Goal: Task Accomplishment & Management: Manage account settings

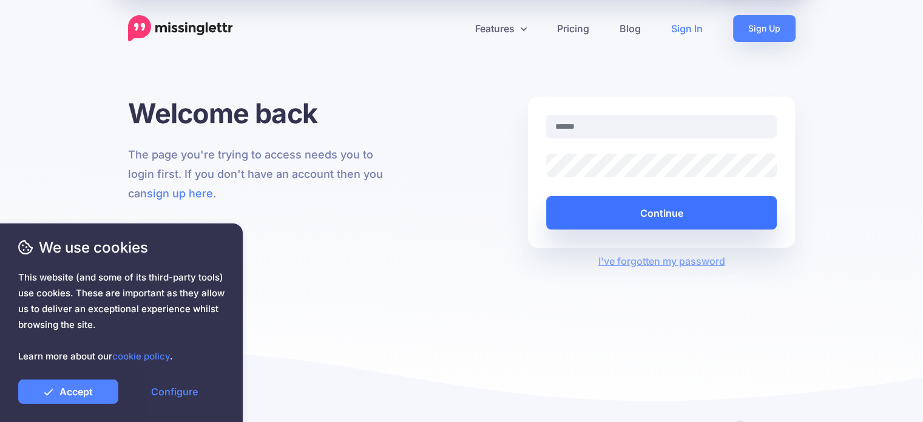
type input "**********"
click at [674, 205] on button "Continue" at bounding box center [661, 212] width 231 height 33
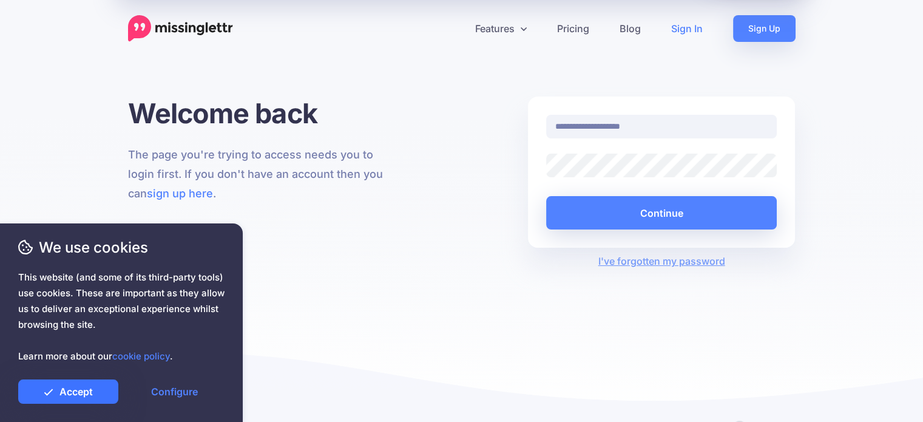
click at [78, 384] on link "Accept" at bounding box center [68, 391] width 100 height 24
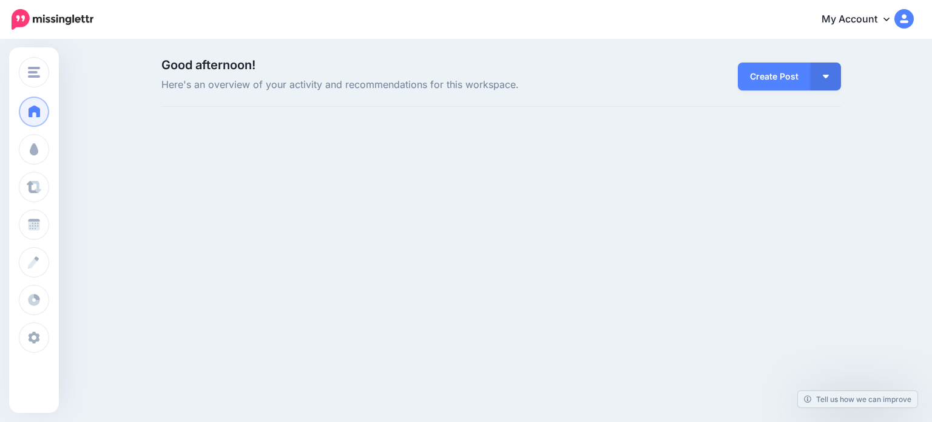
click at [634, 209] on div "Advanced MMC, Inc Advanced MMC, Inc Add Workspace Dashboard Campaigns Curate Sc…" at bounding box center [466, 144] width 932 height 206
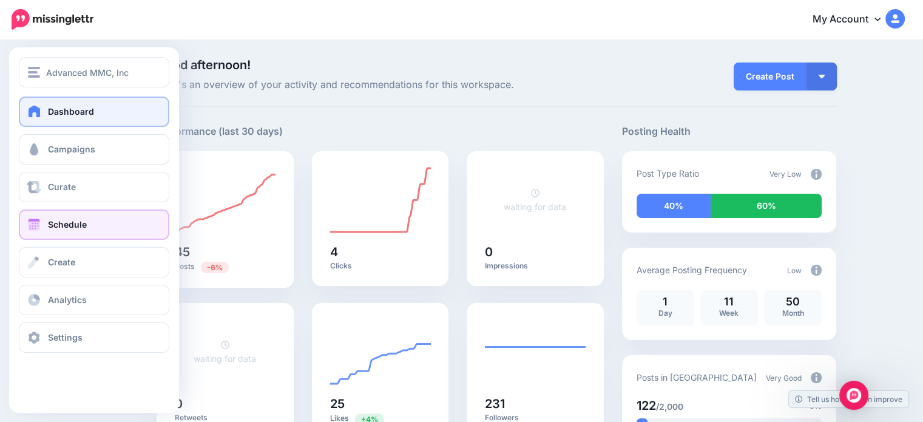
click at [86, 225] on span "Schedule" at bounding box center [67, 224] width 39 height 10
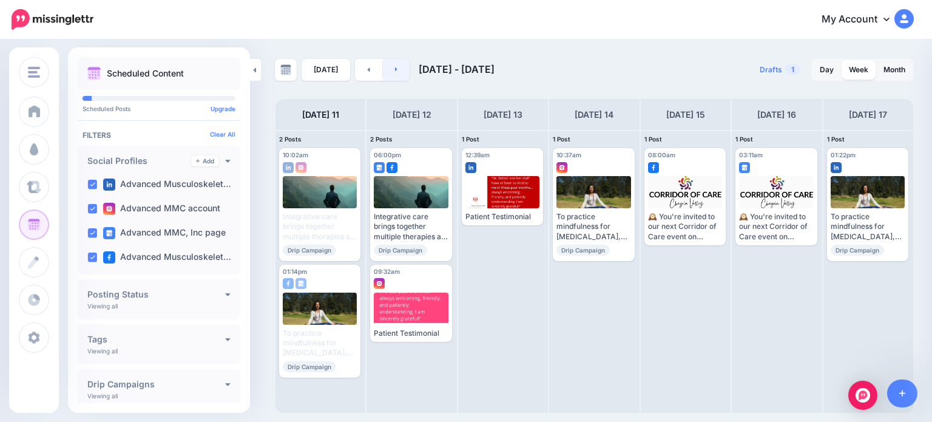
click at [390, 70] on link at bounding box center [396, 70] width 27 height 22
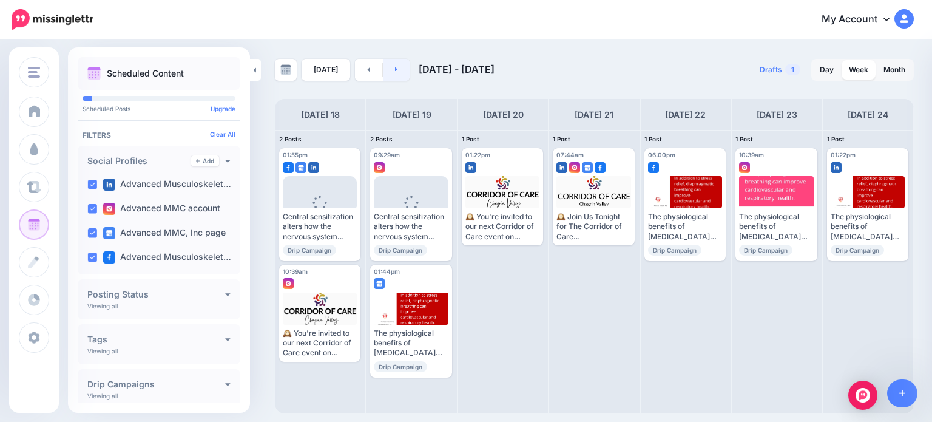
click at [399, 67] on link at bounding box center [396, 70] width 27 height 22
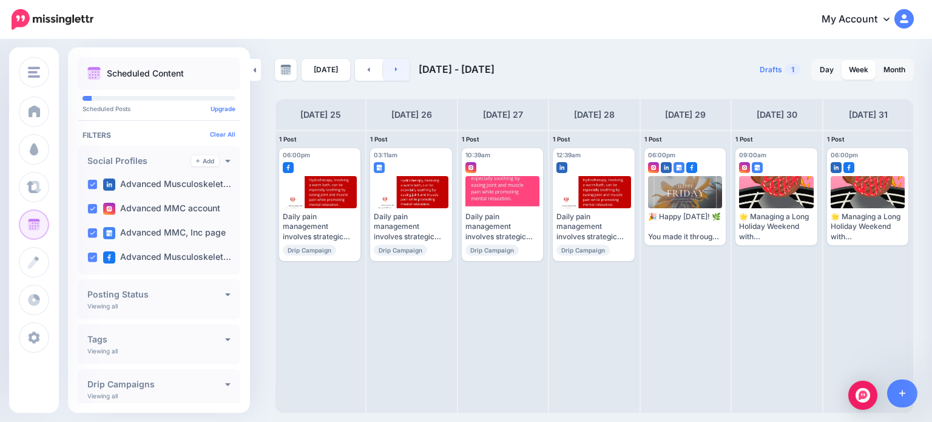
click at [396, 70] on link at bounding box center [396, 70] width 27 height 22
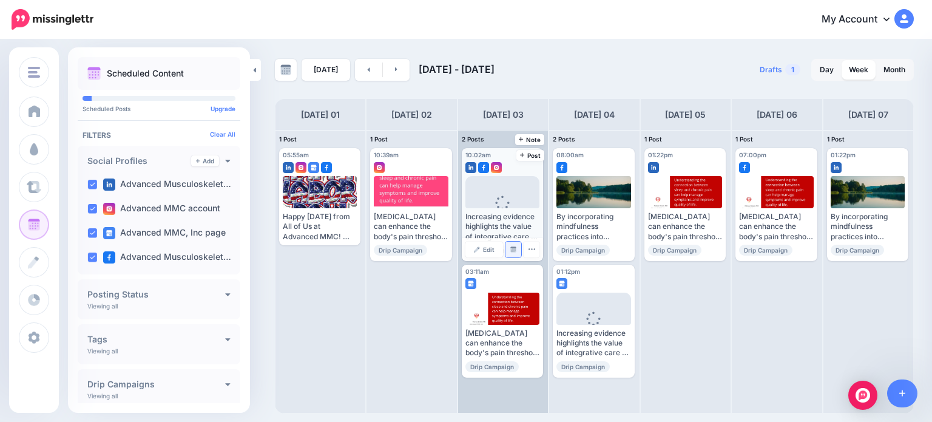
click at [516, 251] on img at bounding box center [513, 249] width 6 height 6
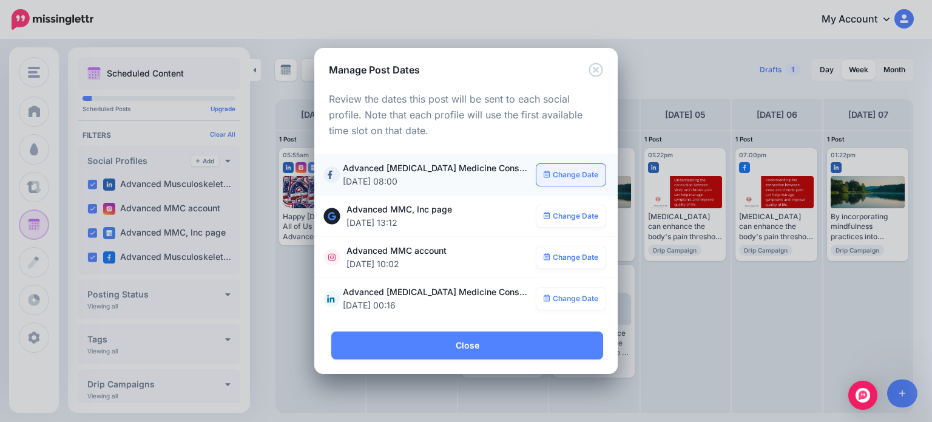
click at [556, 177] on link "Change Date" at bounding box center [572, 175] width 70 height 22
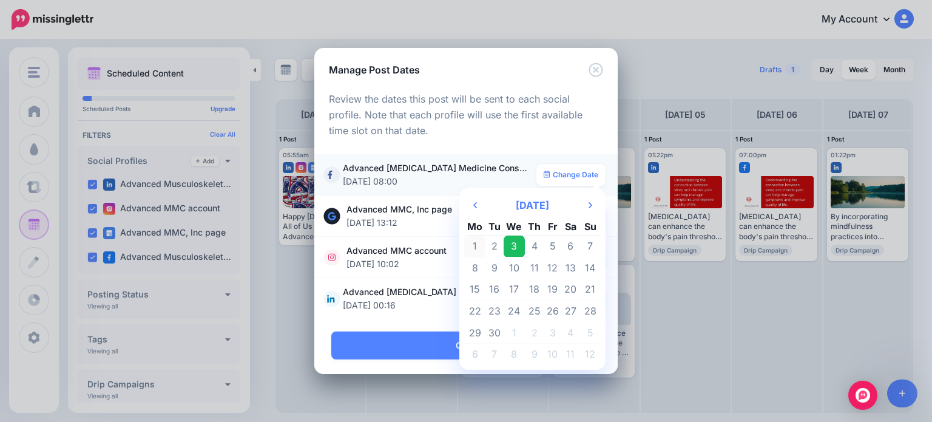
click at [473, 246] on td "1" at bounding box center [474, 247] width 21 height 22
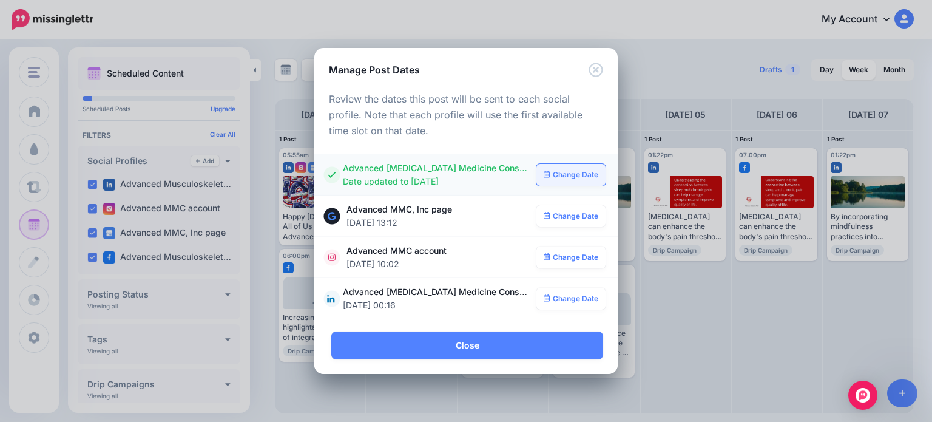
click at [559, 175] on link "Change Date" at bounding box center [572, 175] width 70 height 22
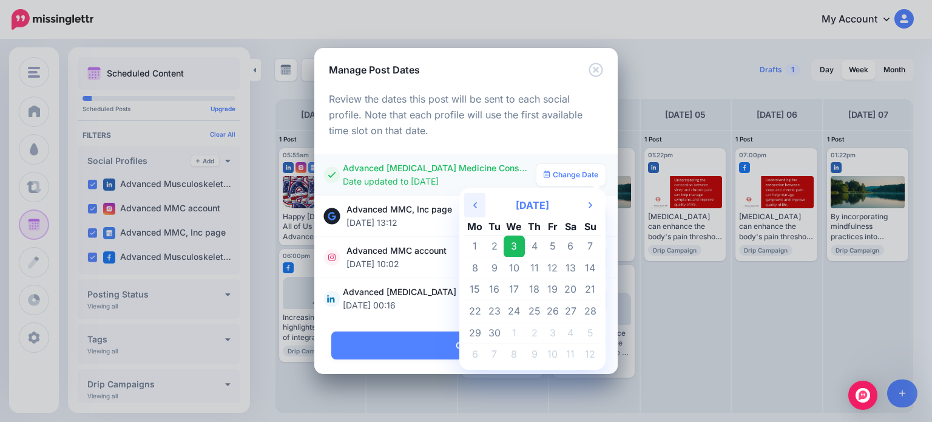
click at [471, 202] on th "Previous Month" at bounding box center [474, 205] width 21 height 24
click at [537, 334] on td "28" at bounding box center [534, 333] width 19 height 22
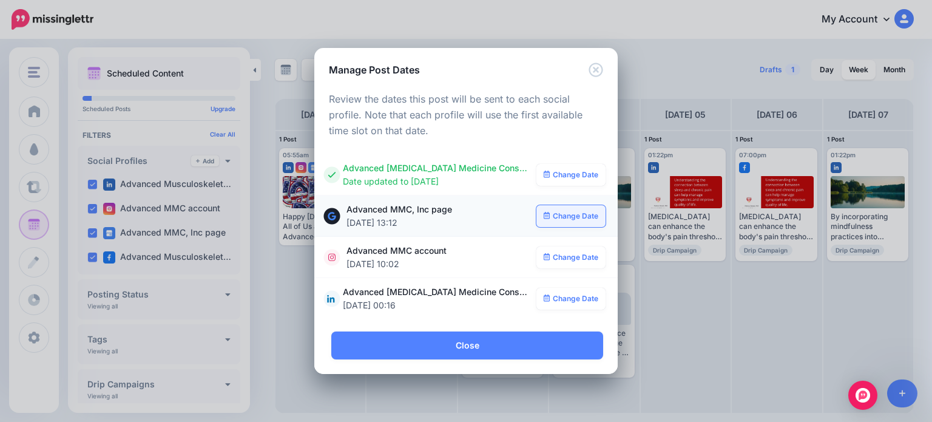
click at [558, 212] on link "Change Date" at bounding box center [572, 216] width 70 height 22
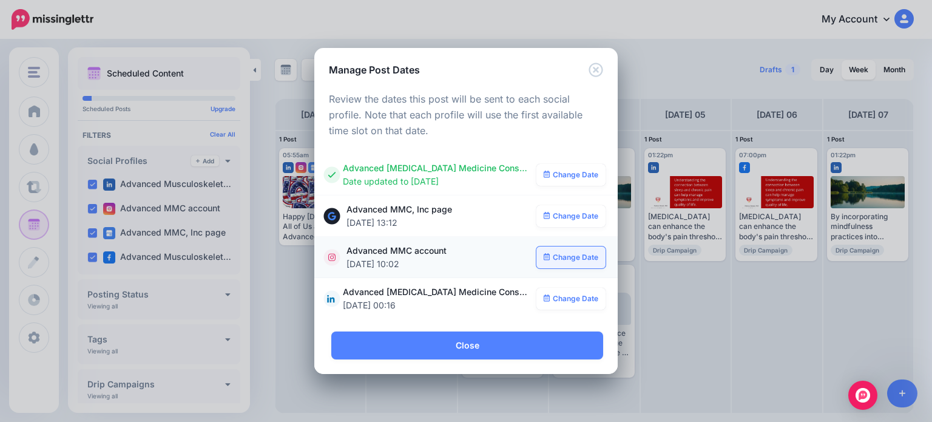
click at [561, 256] on link "Change Date" at bounding box center [572, 257] width 70 height 22
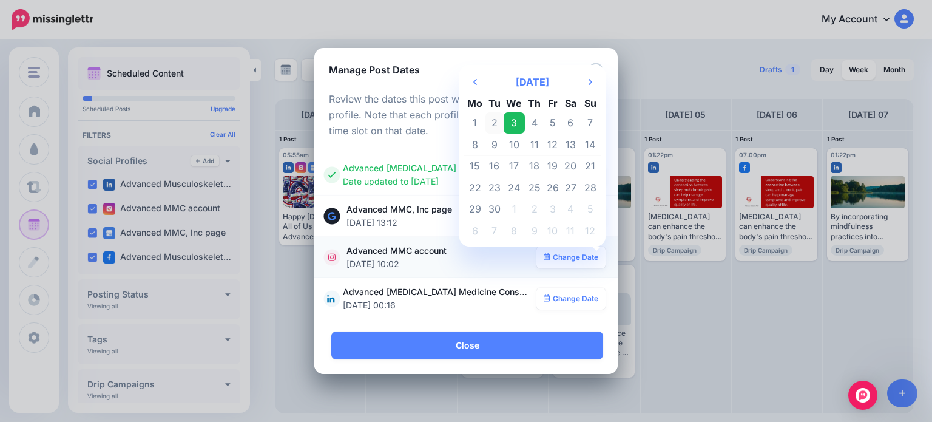
click at [493, 125] on td "2" at bounding box center [495, 123] width 18 height 22
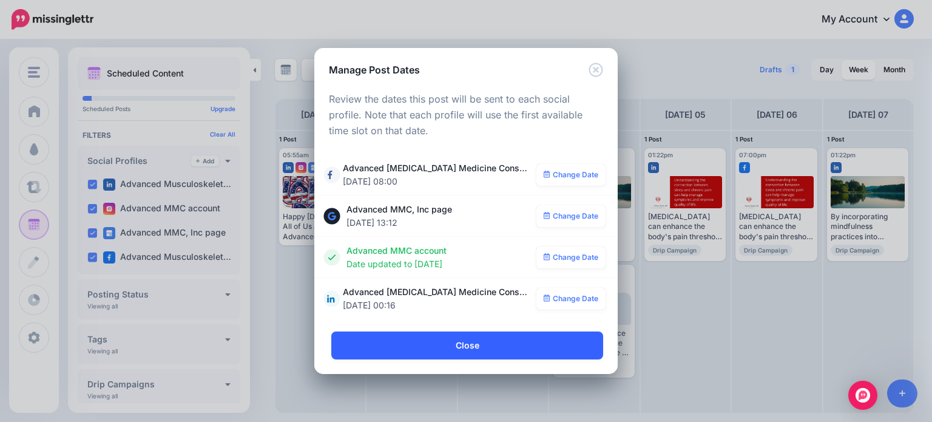
click at [468, 342] on link "Close" at bounding box center [467, 345] width 272 height 28
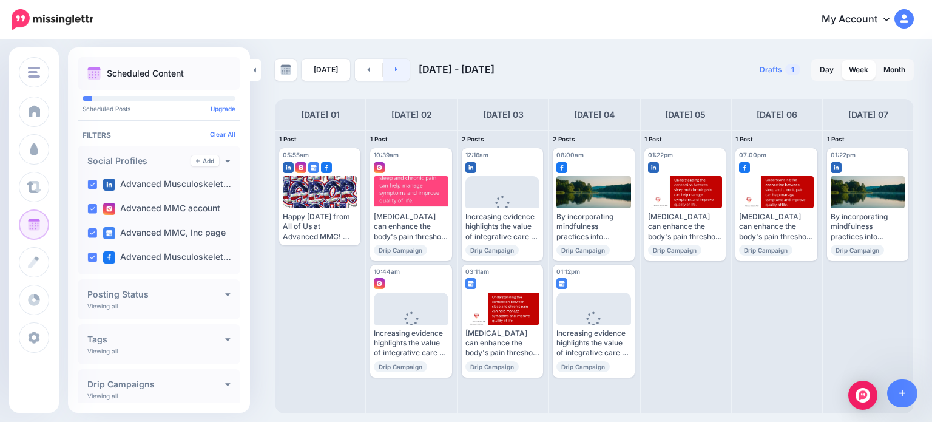
click at [396, 69] on link at bounding box center [396, 70] width 27 height 22
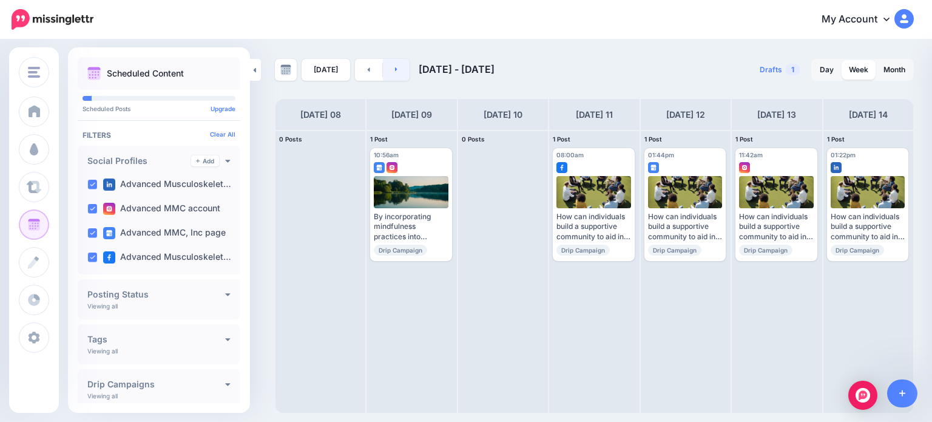
click at [396, 69] on link at bounding box center [396, 70] width 27 height 22
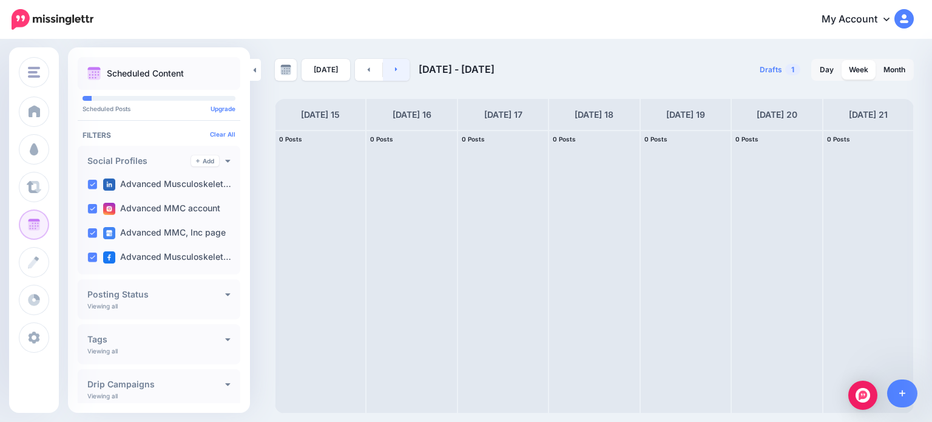
click at [396, 69] on link at bounding box center [396, 70] width 27 height 22
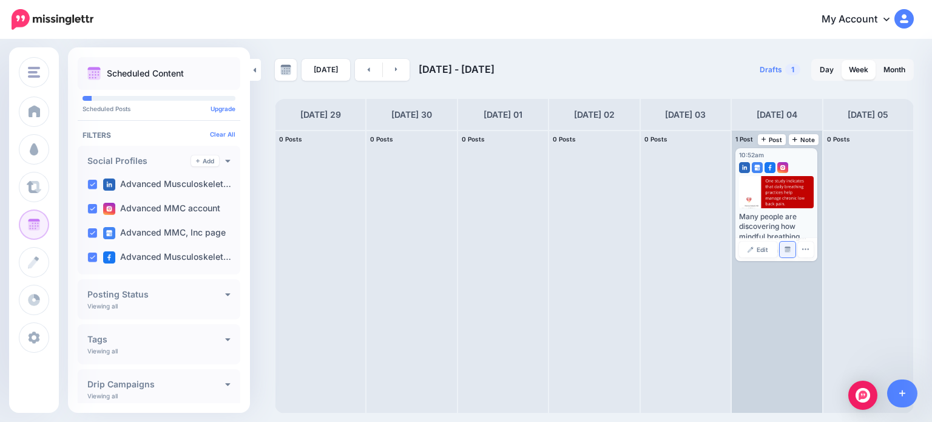
click at [787, 250] on img at bounding box center [788, 249] width 6 height 6
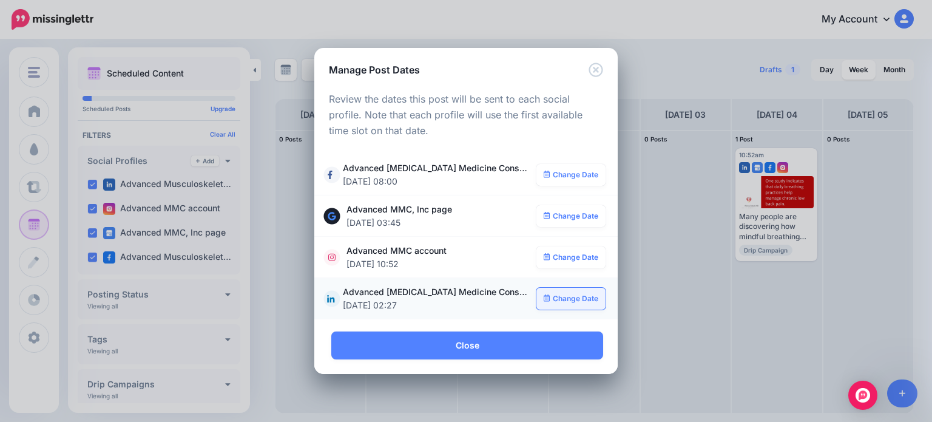
click at [556, 300] on link "Change Date" at bounding box center [572, 299] width 70 height 22
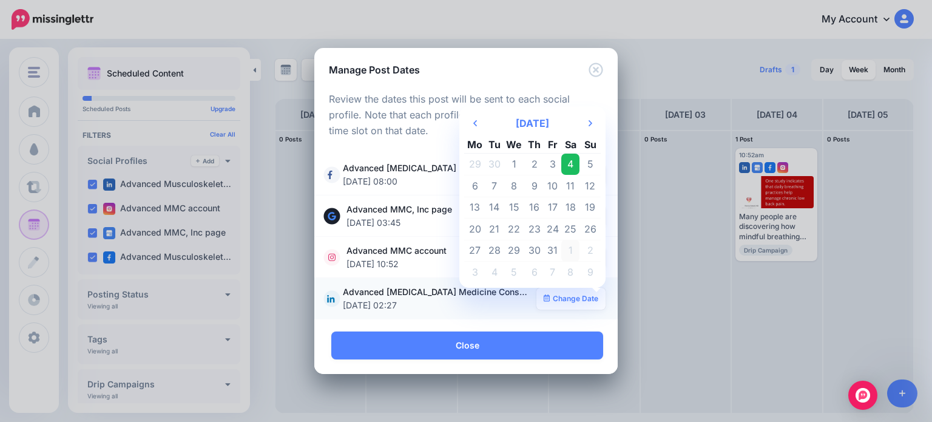
click at [570, 251] on td "1" at bounding box center [570, 251] width 18 height 22
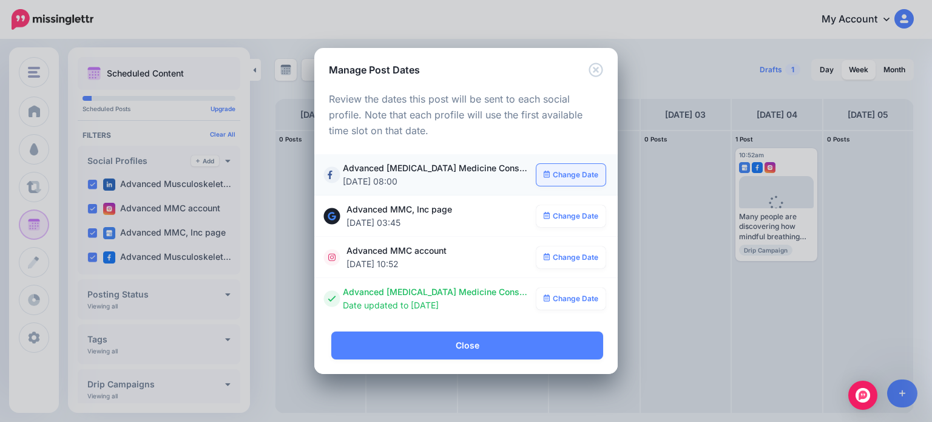
click at [577, 180] on link "Change Date" at bounding box center [572, 175] width 70 height 22
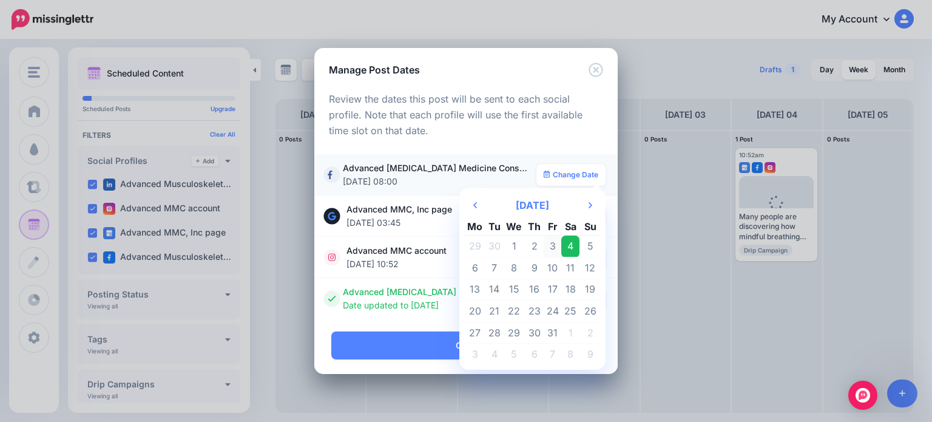
click at [551, 246] on td "3" at bounding box center [553, 247] width 18 height 22
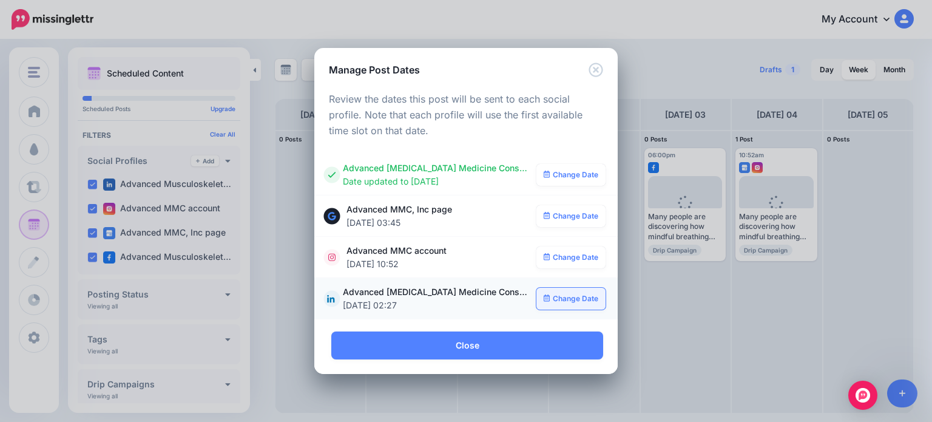
click at [573, 300] on link "Change Date" at bounding box center [572, 299] width 70 height 22
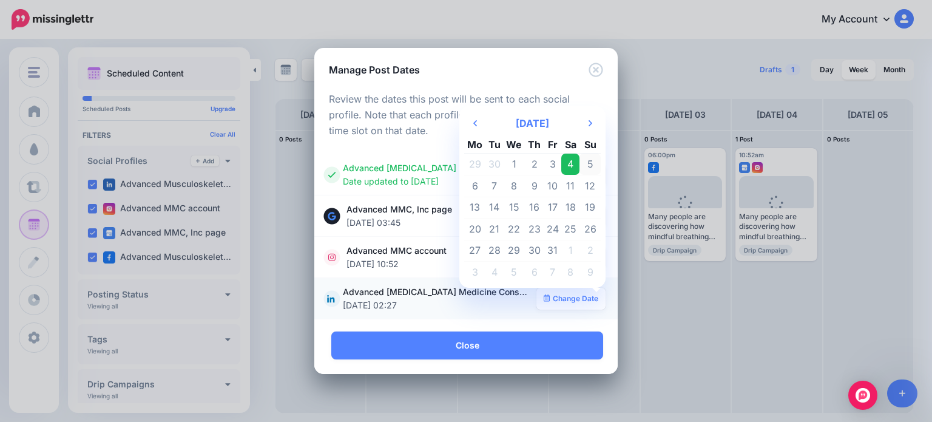
click at [591, 165] on td "5" at bounding box center [590, 165] width 21 height 22
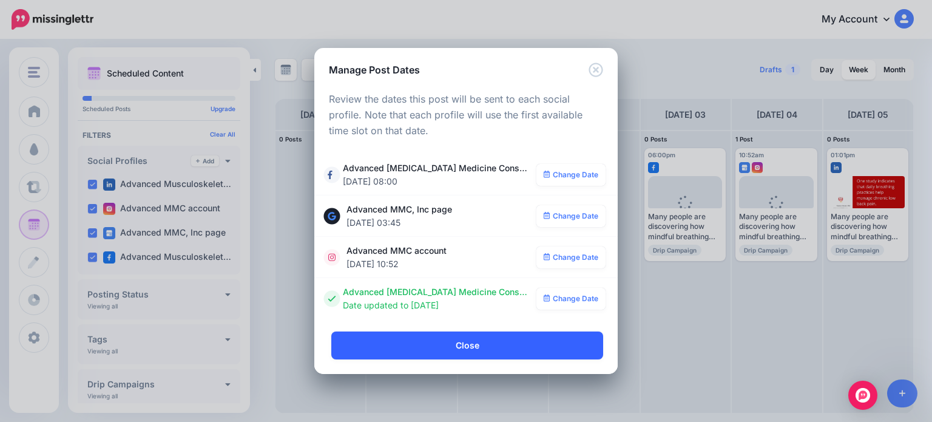
click at [505, 349] on link "Close" at bounding box center [467, 345] width 272 height 28
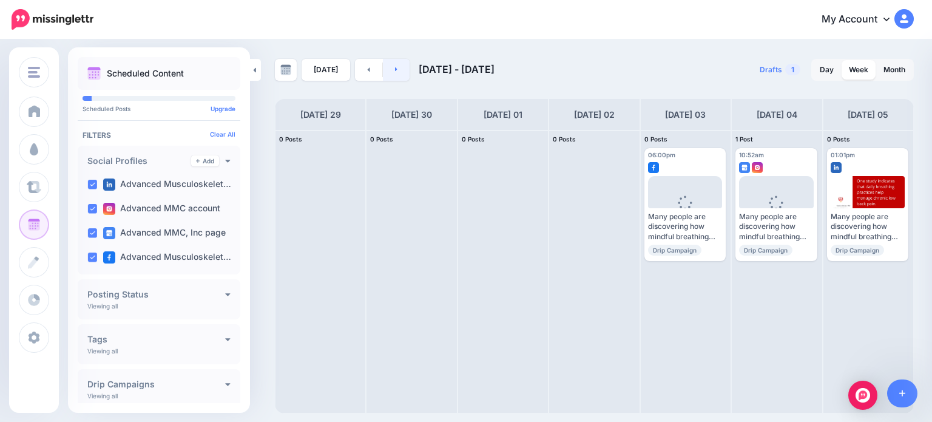
click at [387, 70] on link at bounding box center [396, 70] width 27 height 22
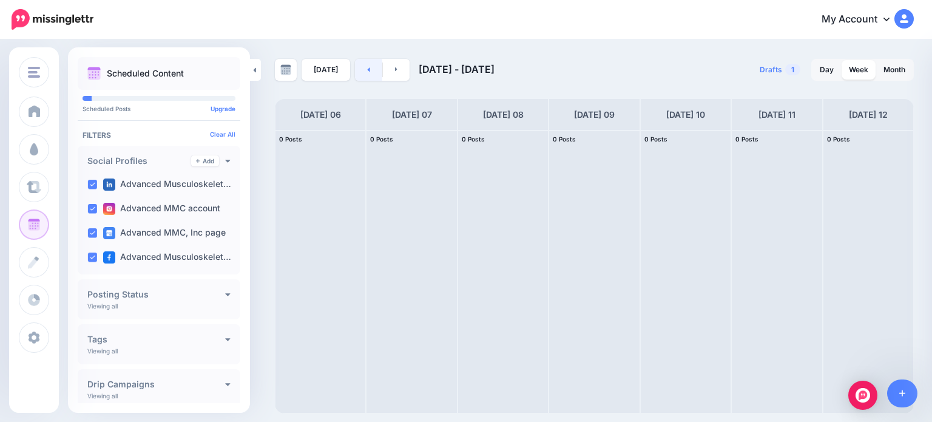
click at [368, 70] on icon at bounding box center [369, 69] width 2 height 4
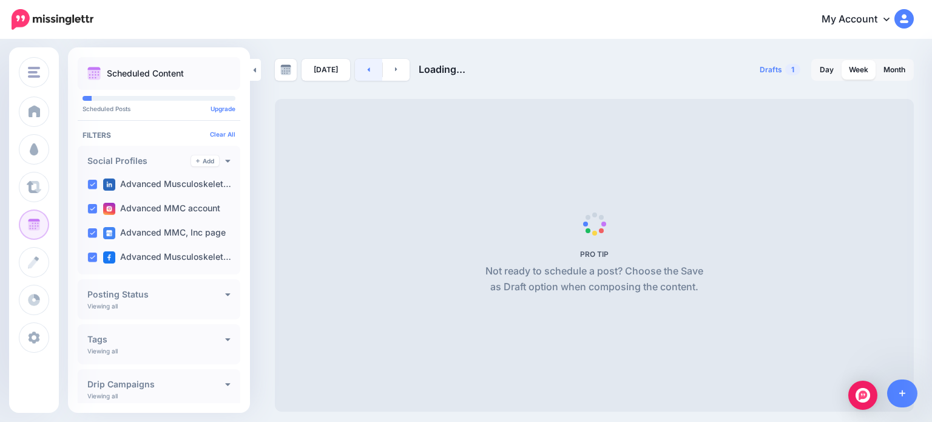
click at [368, 70] on icon at bounding box center [369, 69] width 2 height 4
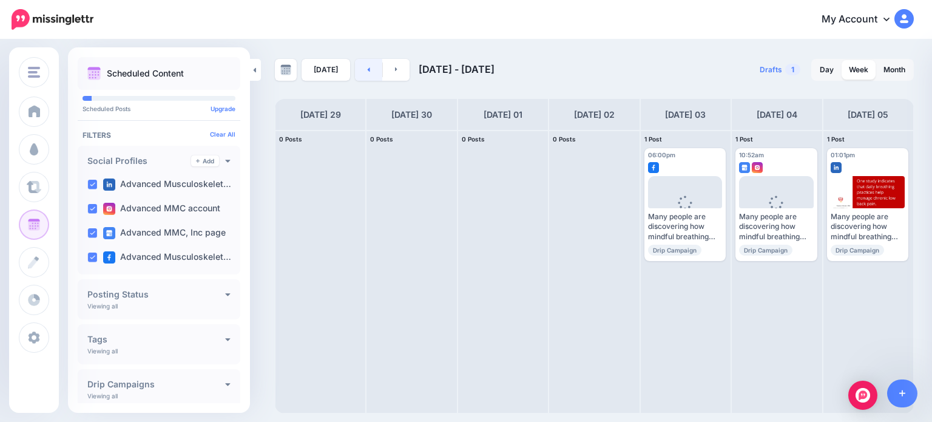
click at [368, 70] on icon at bounding box center [369, 69] width 2 height 4
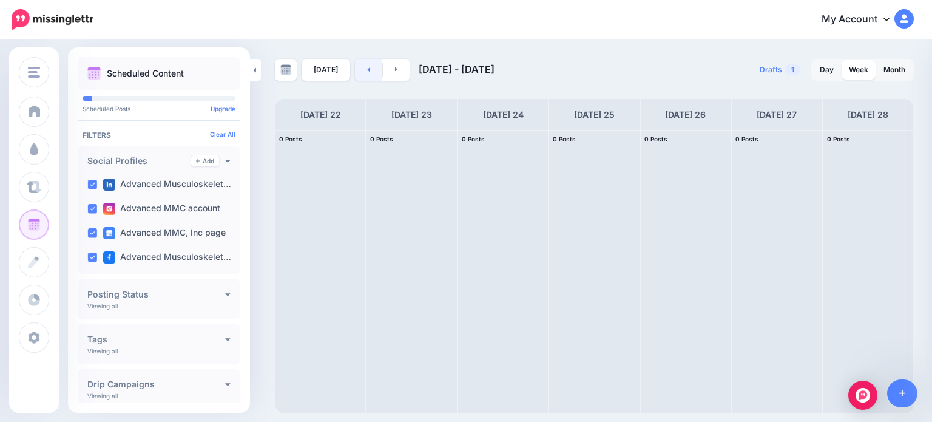
click at [368, 70] on icon at bounding box center [369, 69] width 2 height 4
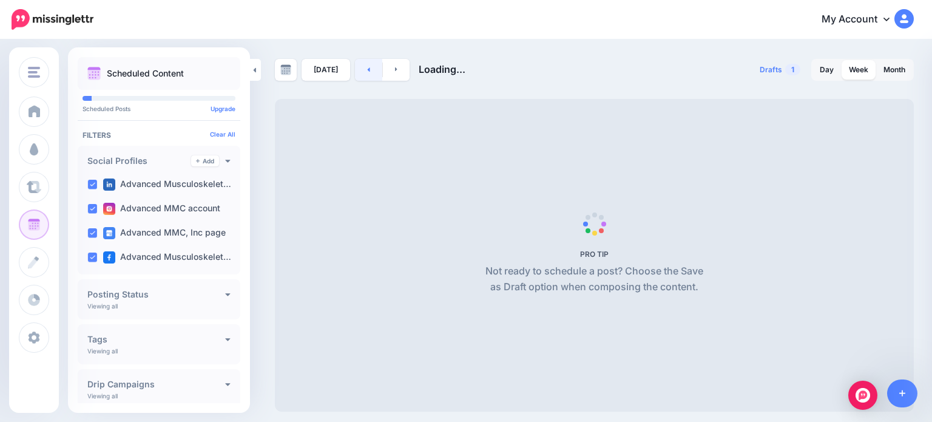
click at [368, 70] on icon at bounding box center [369, 69] width 2 height 4
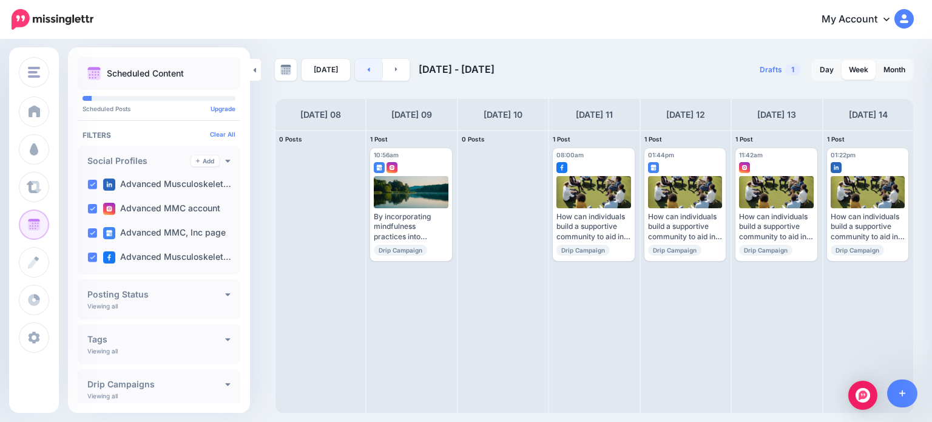
click at [368, 70] on icon at bounding box center [369, 69] width 2 height 4
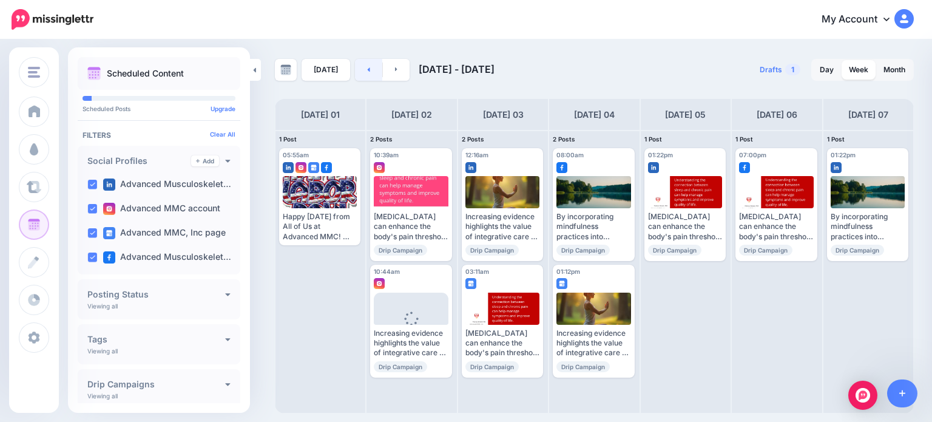
click at [368, 70] on icon at bounding box center [369, 69] width 2 height 4
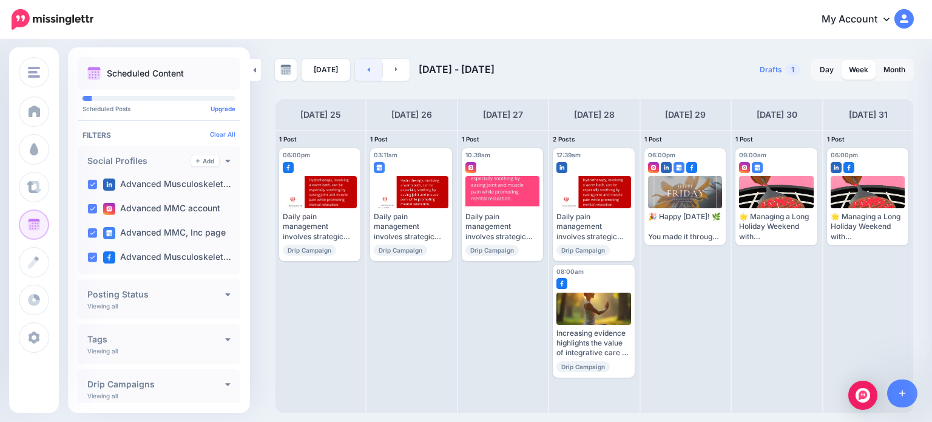
click at [368, 70] on icon at bounding box center [369, 69] width 2 height 4
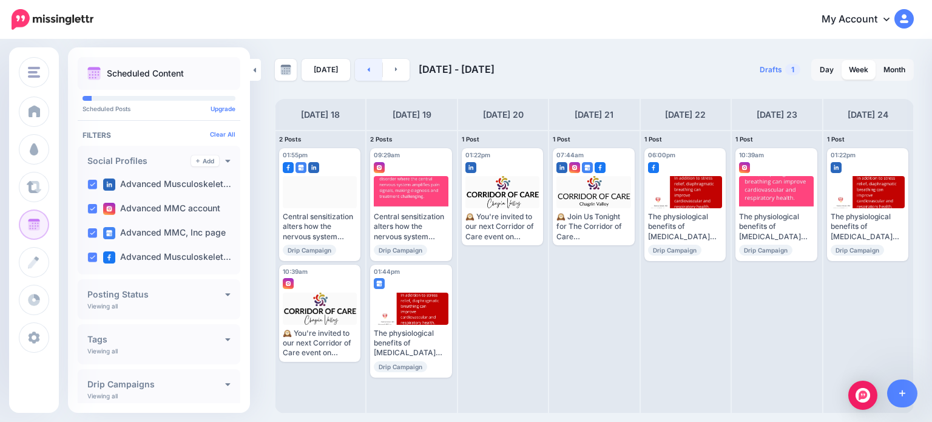
click at [368, 70] on icon at bounding box center [369, 69] width 2 height 4
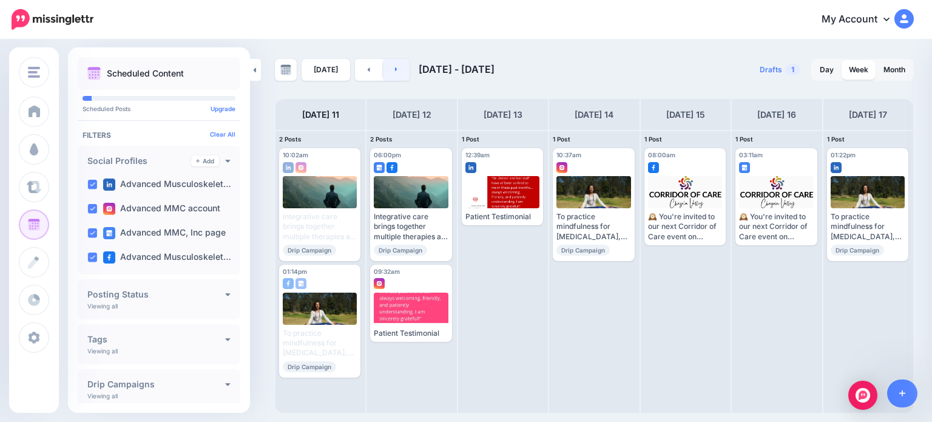
click at [400, 74] on link at bounding box center [396, 70] width 27 height 22
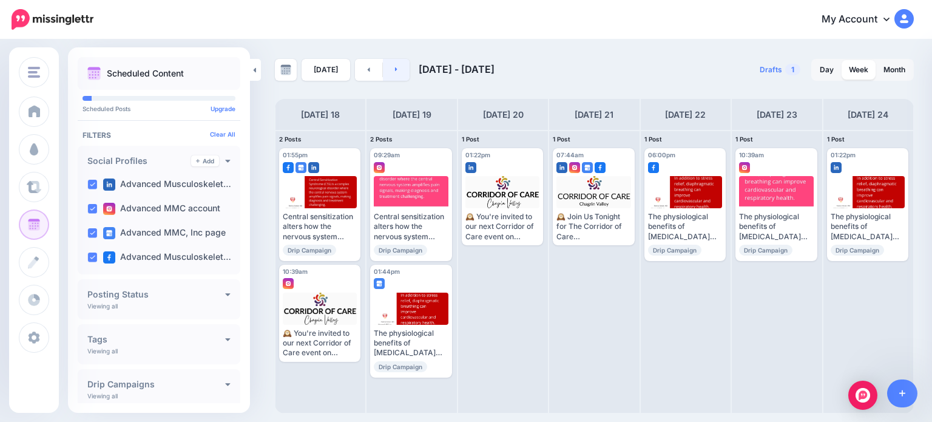
click at [400, 74] on link at bounding box center [396, 70] width 27 height 22
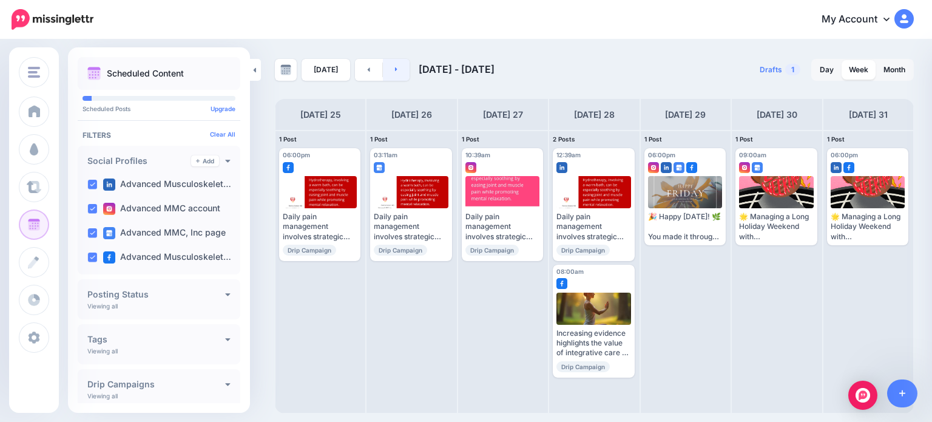
click at [400, 74] on link at bounding box center [396, 70] width 27 height 22
